Goal: Task Accomplishment & Management: Manage account settings

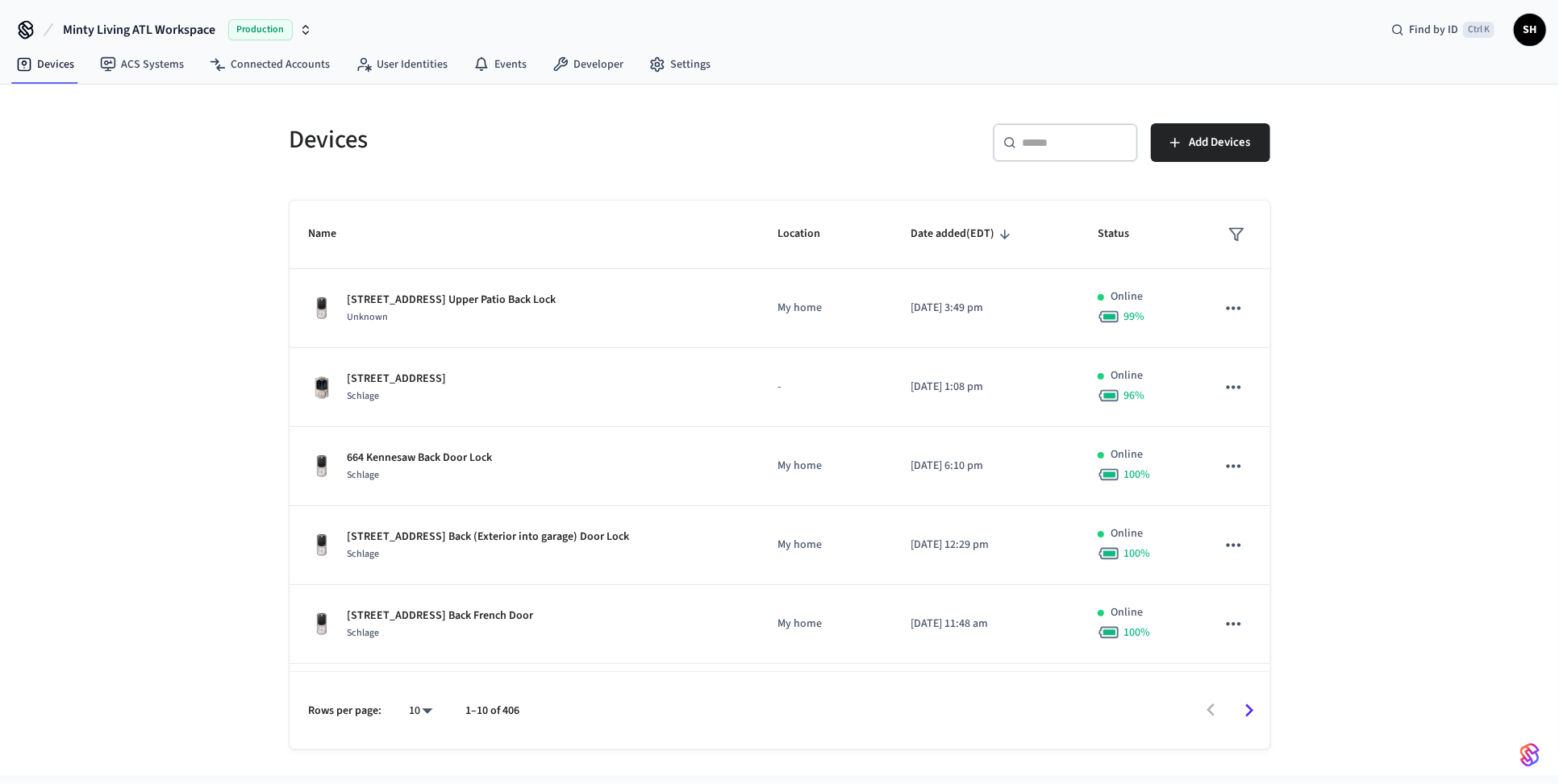
click at [1026, 139] on input "text" at bounding box center [1074, 143] width 105 height 16
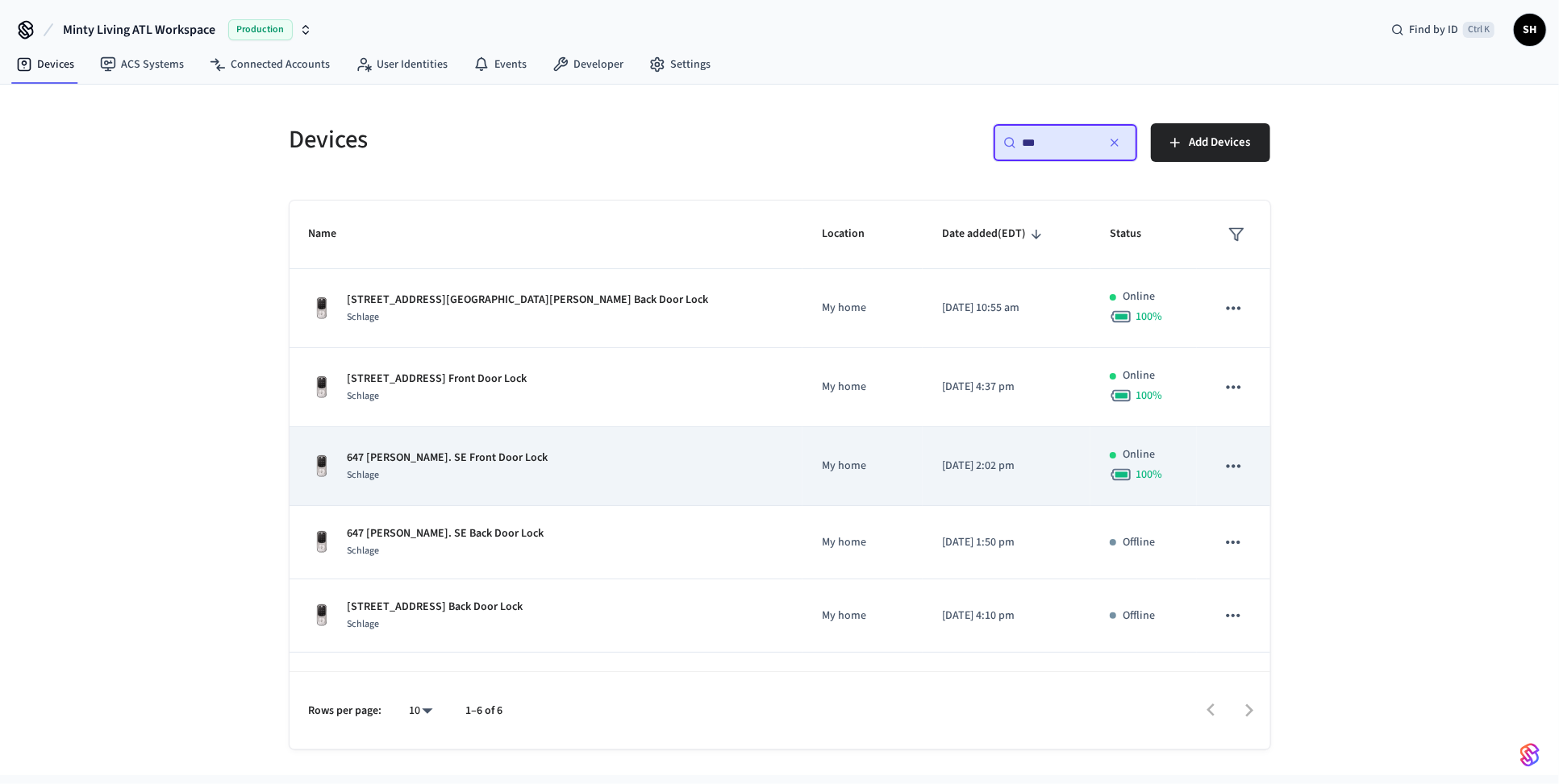
type input "***"
click at [669, 465] on div "647 [PERSON_NAME]. SE Front Door Lock Schlage" at bounding box center [546, 466] width 475 height 34
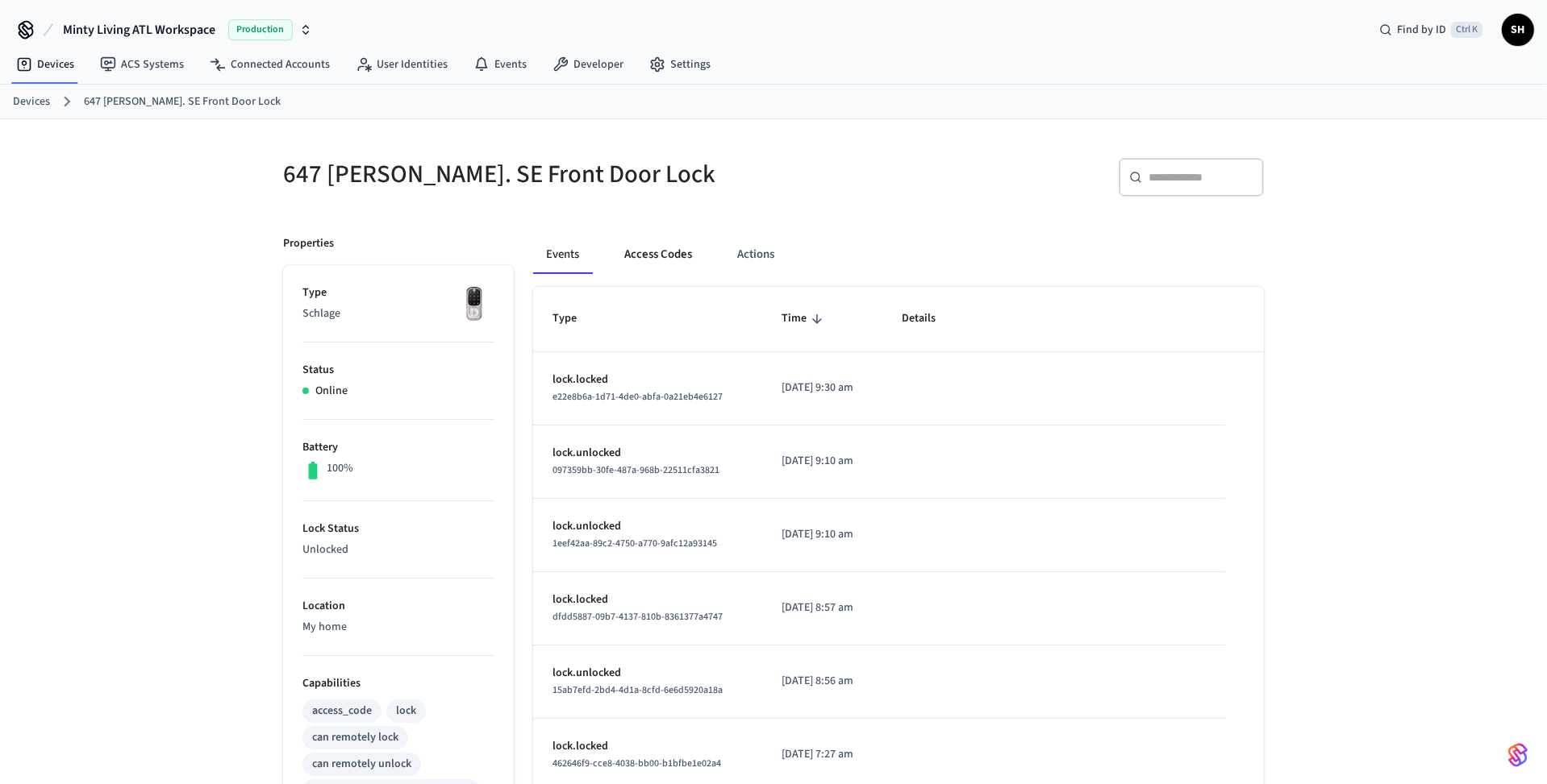
click at [663, 249] on button "Access Codes" at bounding box center [659, 255] width 94 height 39
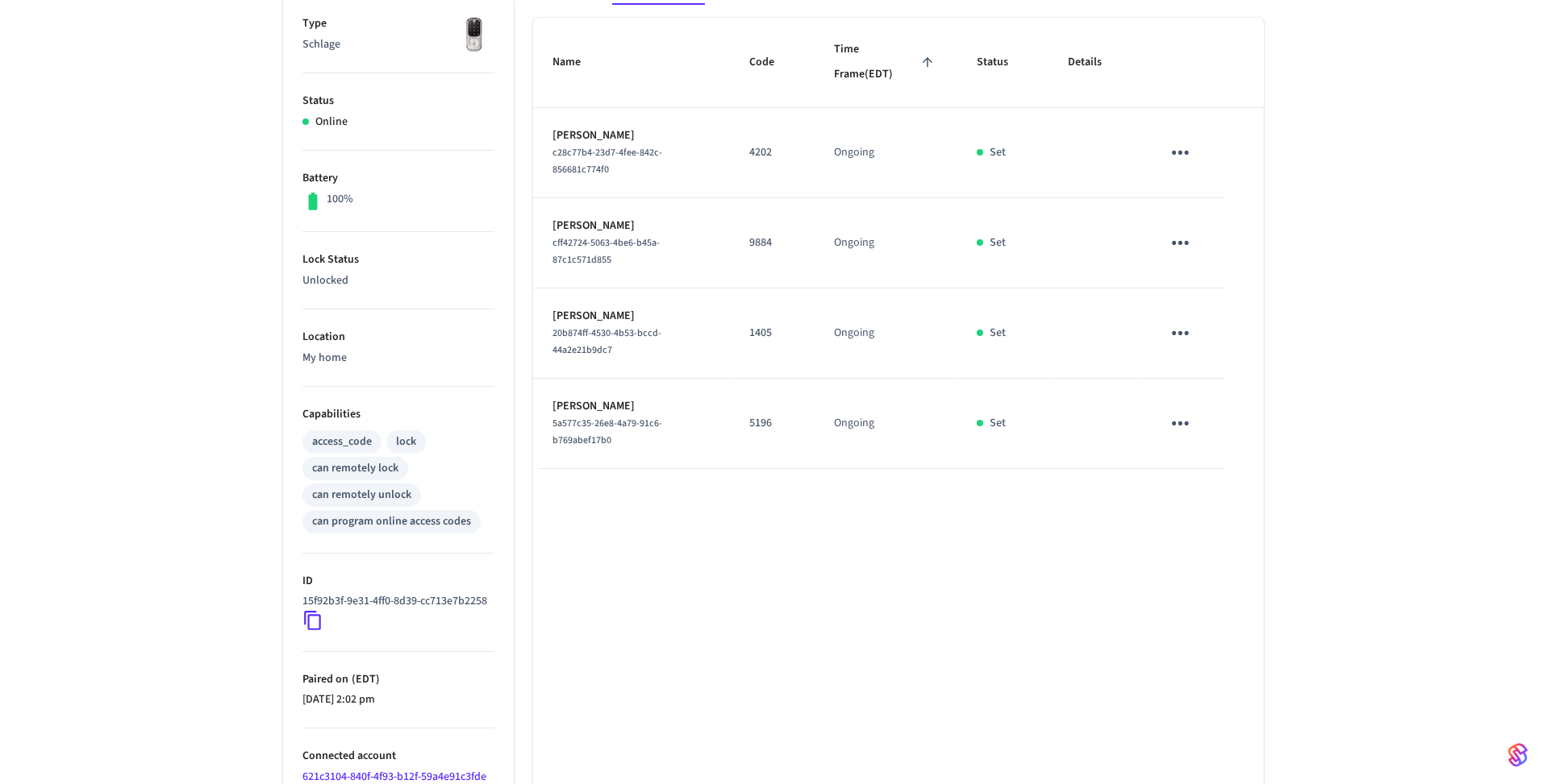
scroll to position [242, 0]
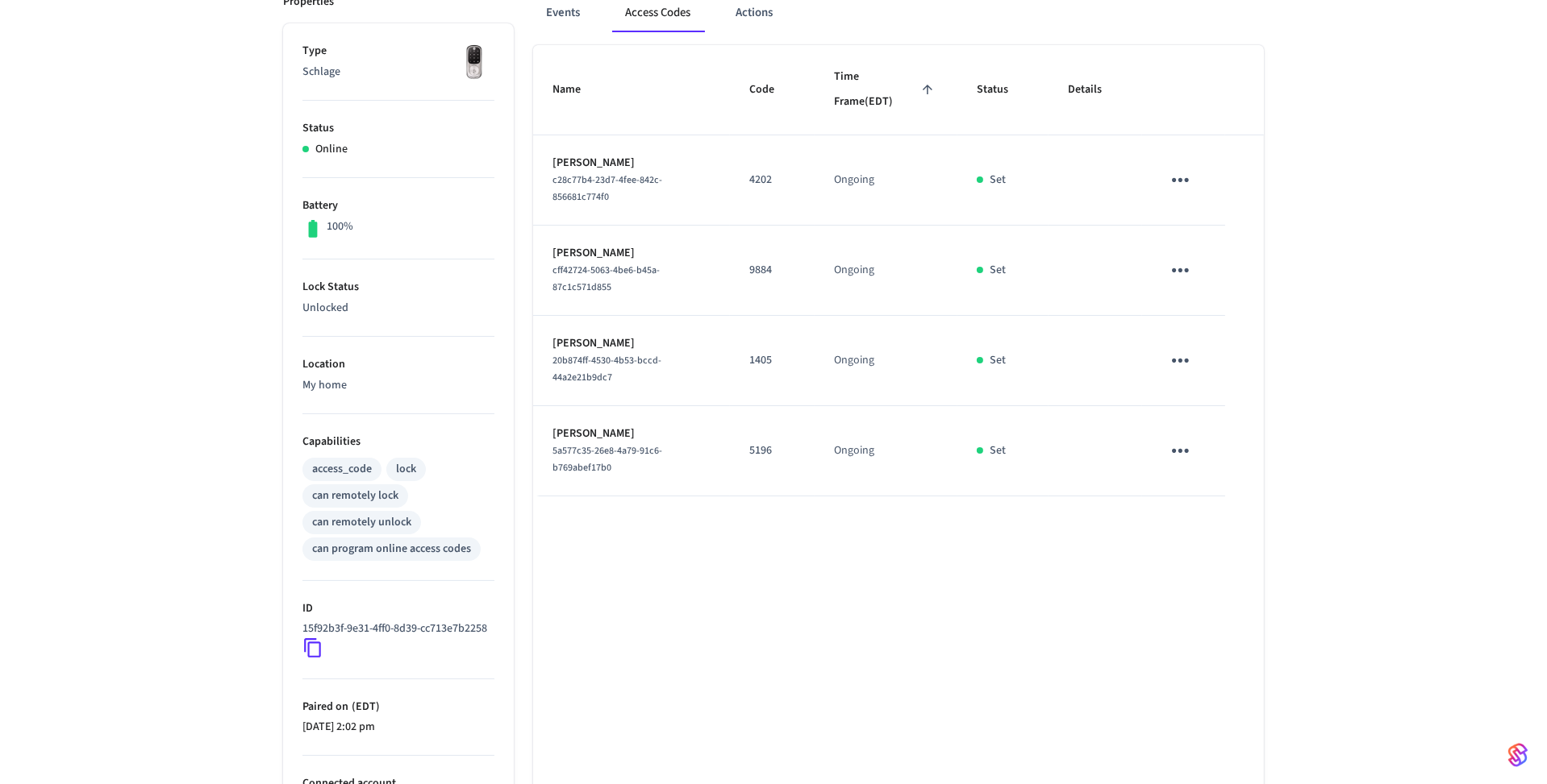
click at [1180, 449] on icon "sticky table" at bounding box center [1180, 451] width 17 height 4
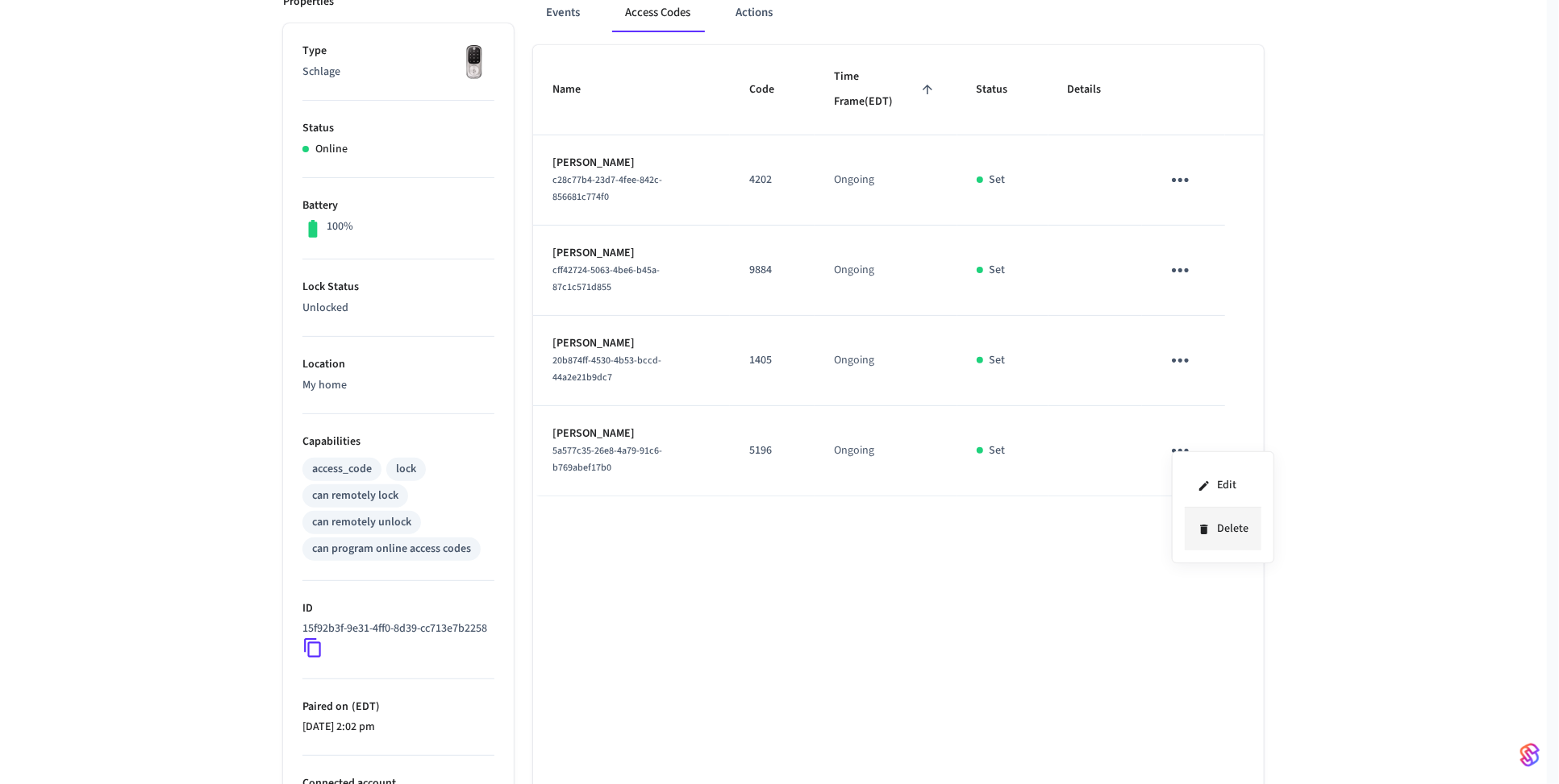
click at [1241, 536] on li "Delete" at bounding box center [1222, 528] width 77 height 43
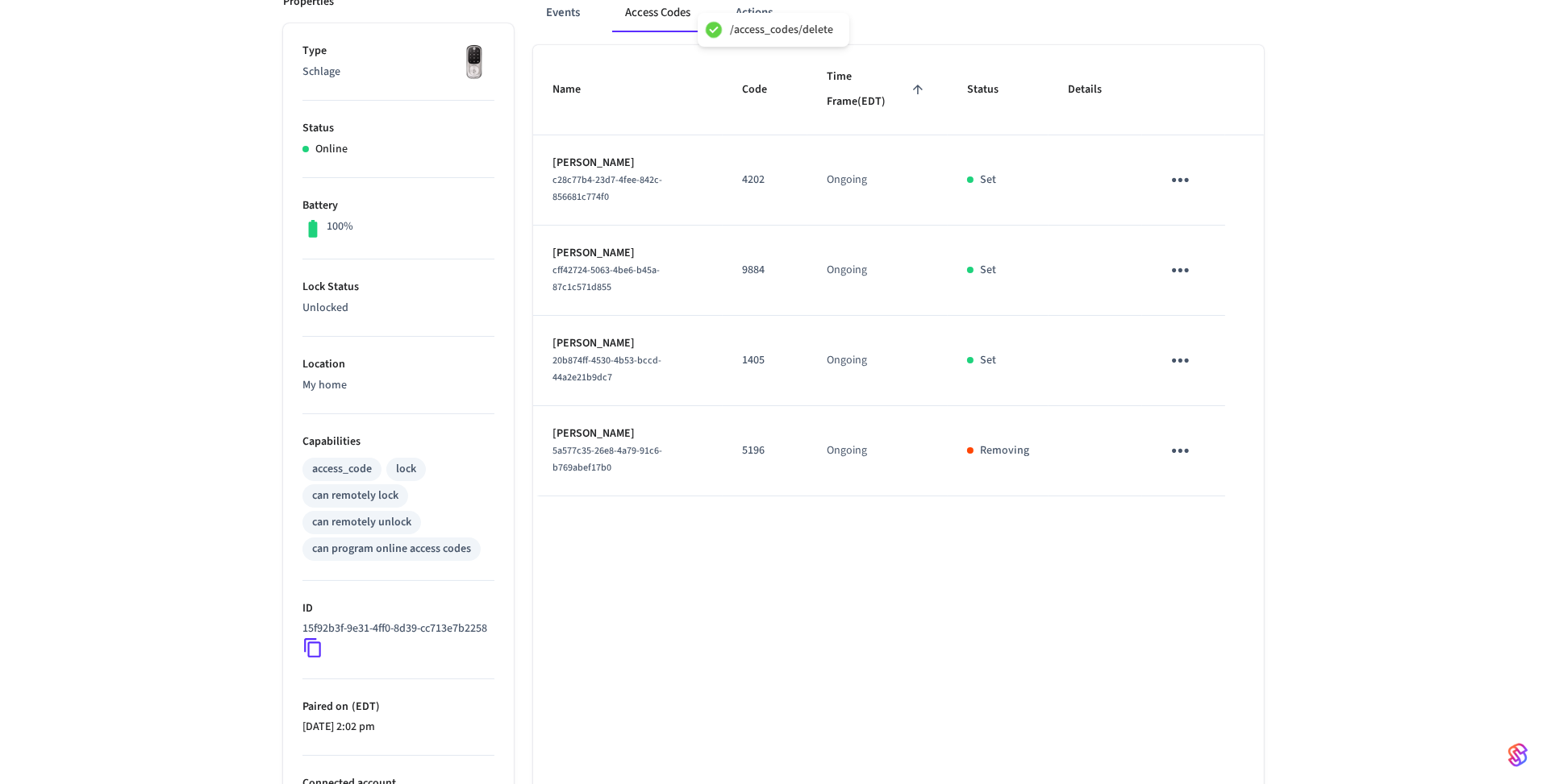
scroll to position [0, 0]
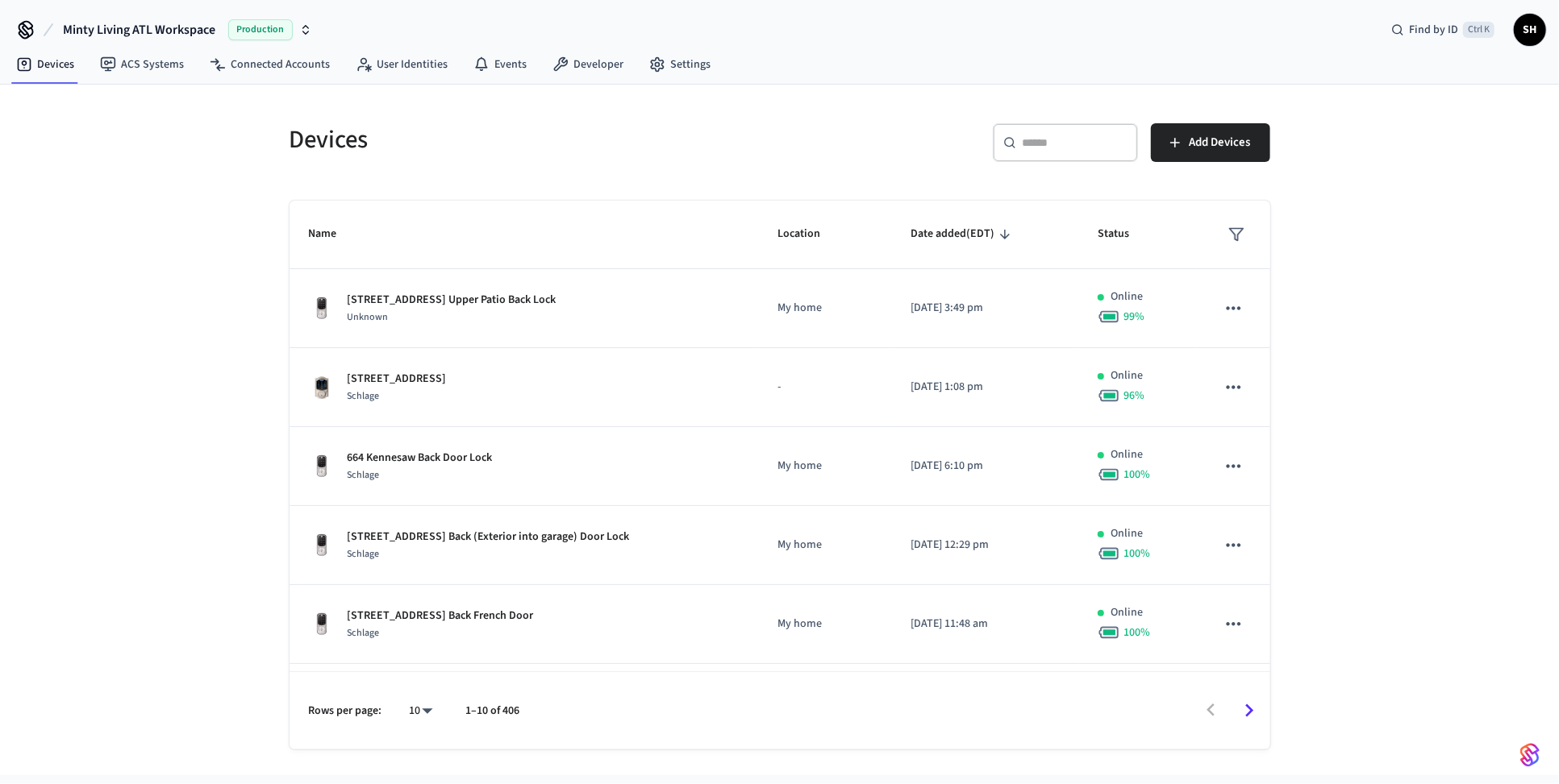
click at [1045, 144] on input "text" at bounding box center [1074, 143] width 105 height 16
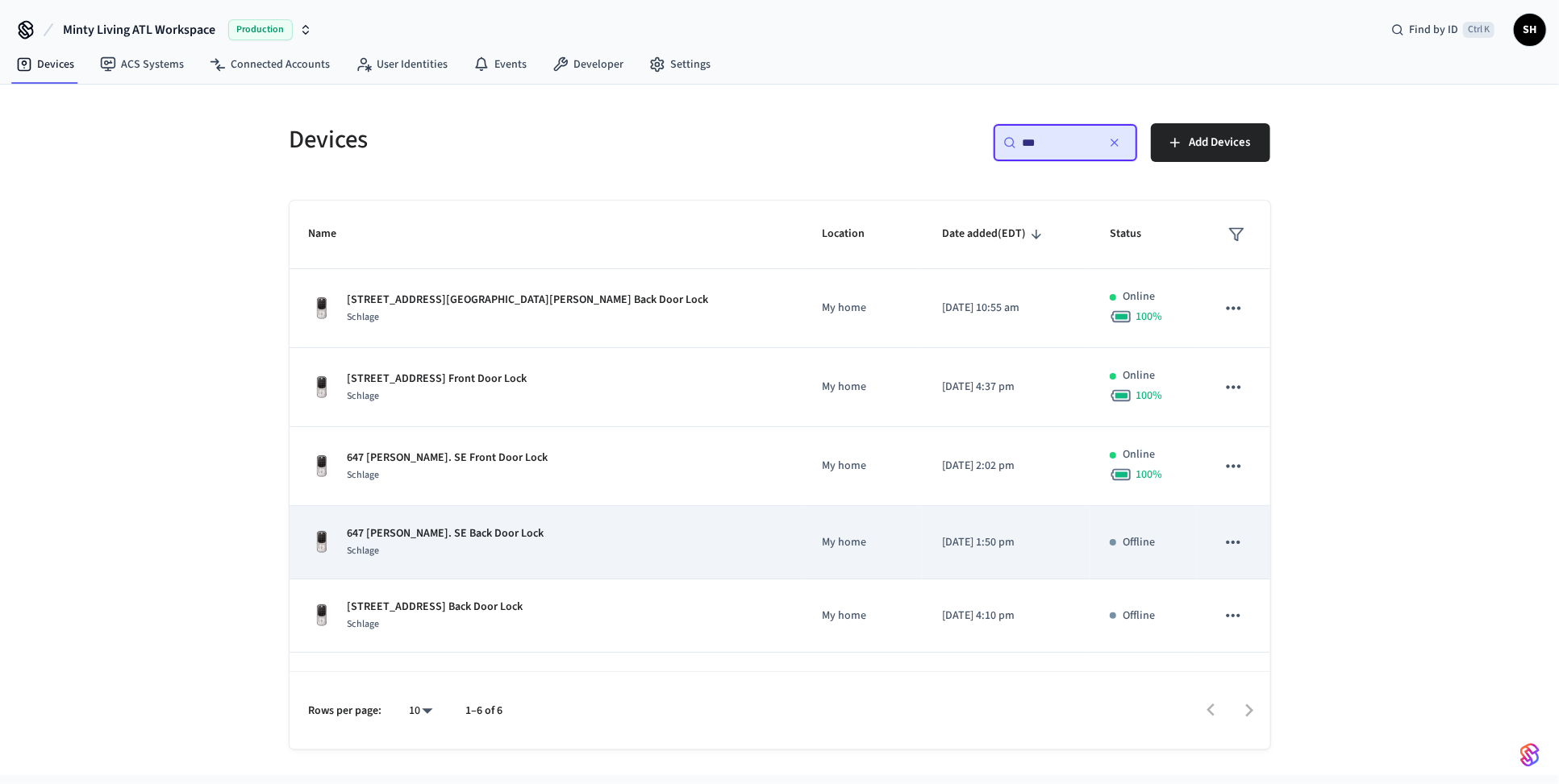
type input "***"
click at [612, 533] on div "647 [PERSON_NAME]. SE Back Door Lock Schlage" at bounding box center [546, 542] width 475 height 34
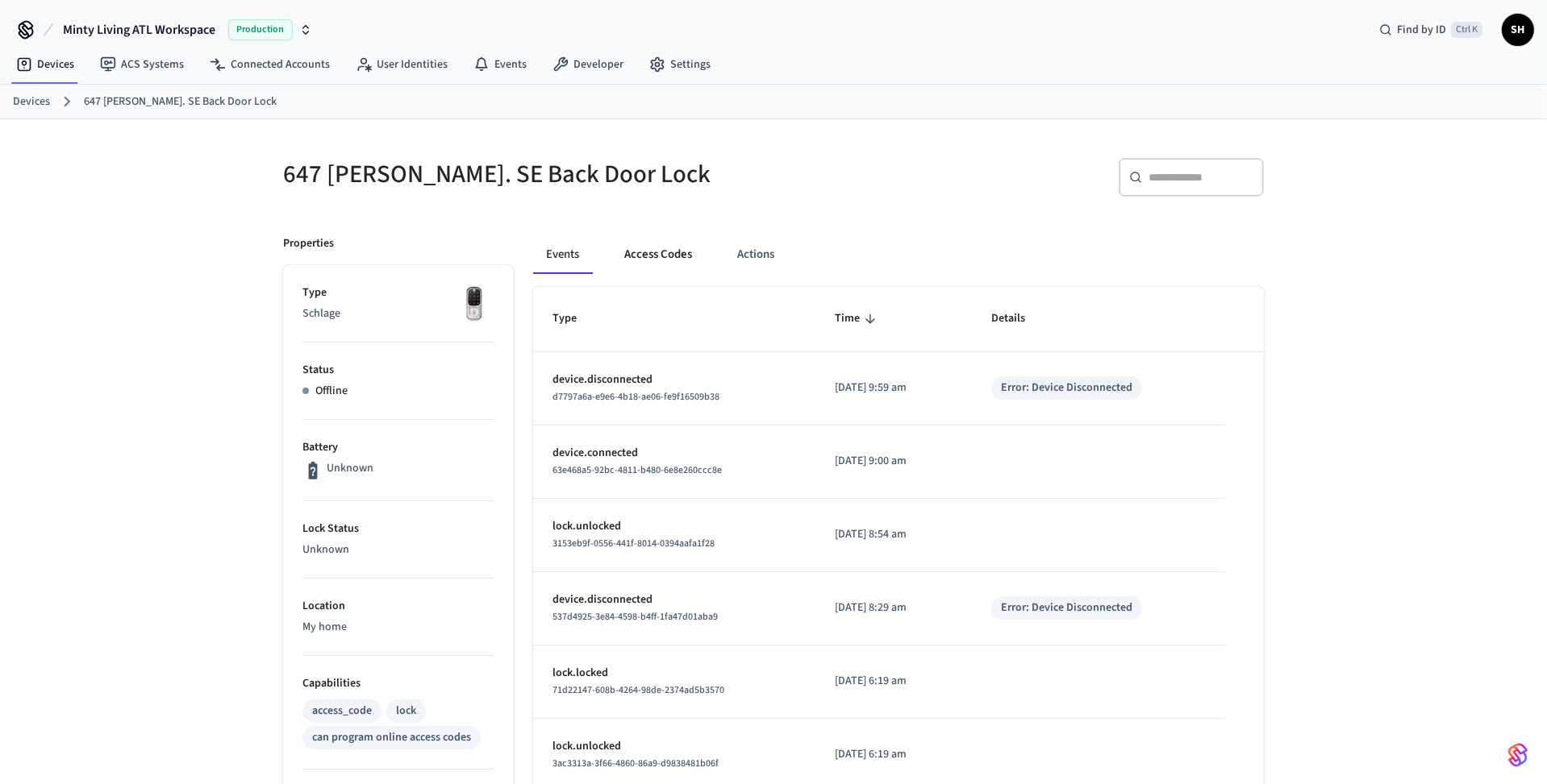
click at [657, 249] on button "Access Codes" at bounding box center [659, 255] width 94 height 39
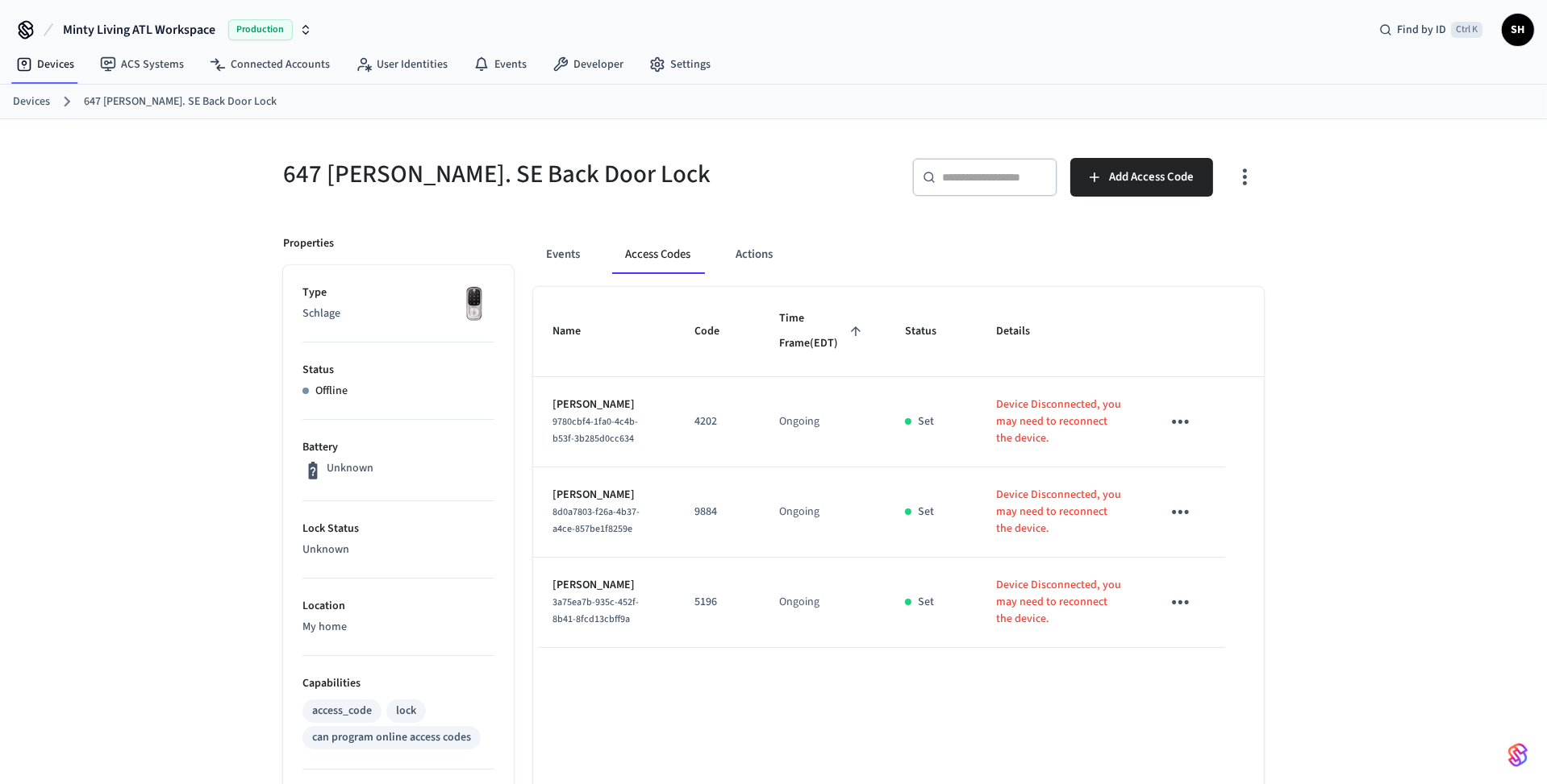
click at [1183, 615] on icon "sticky table" at bounding box center [1180, 602] width 25 height 25
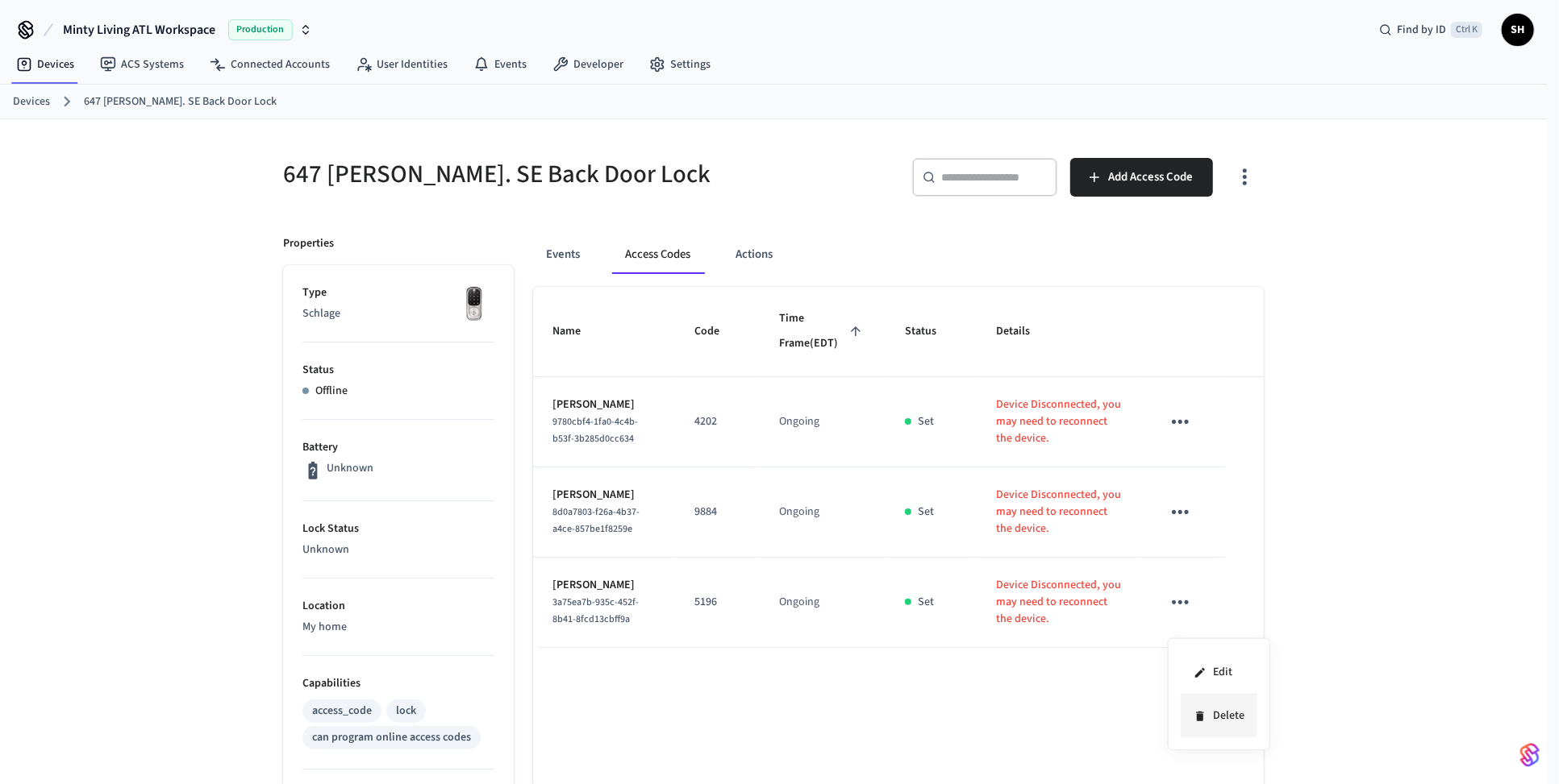
click at [1226, 716] on li "Delete" at bounding box center [1218, 716] width 77 height 43
